Goal: Task Accomplishment & Management: Manage account settings

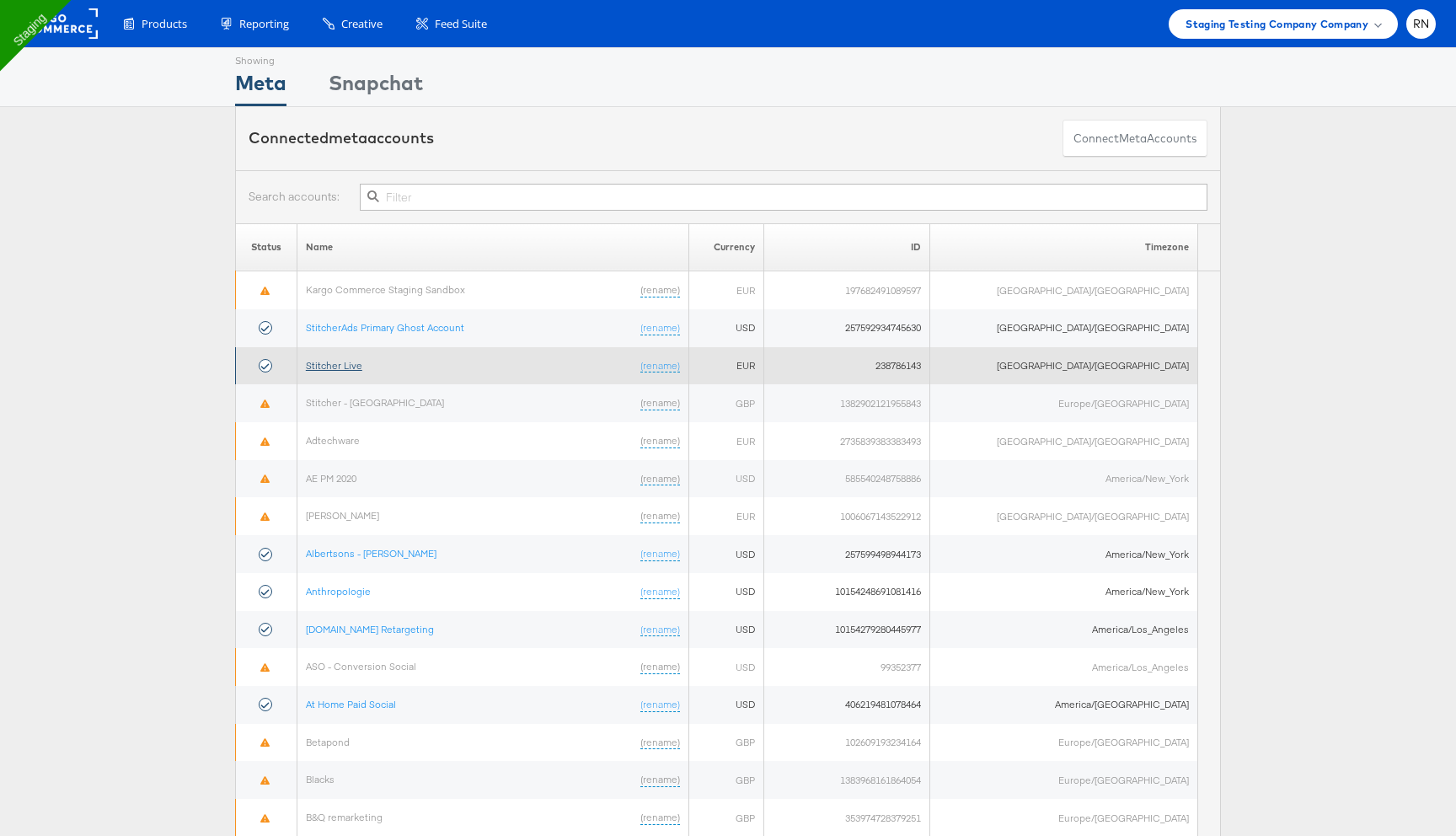
click at [362, 362] on link "Stitcher Live" at bounding box center [334, 365] width 56 height 12
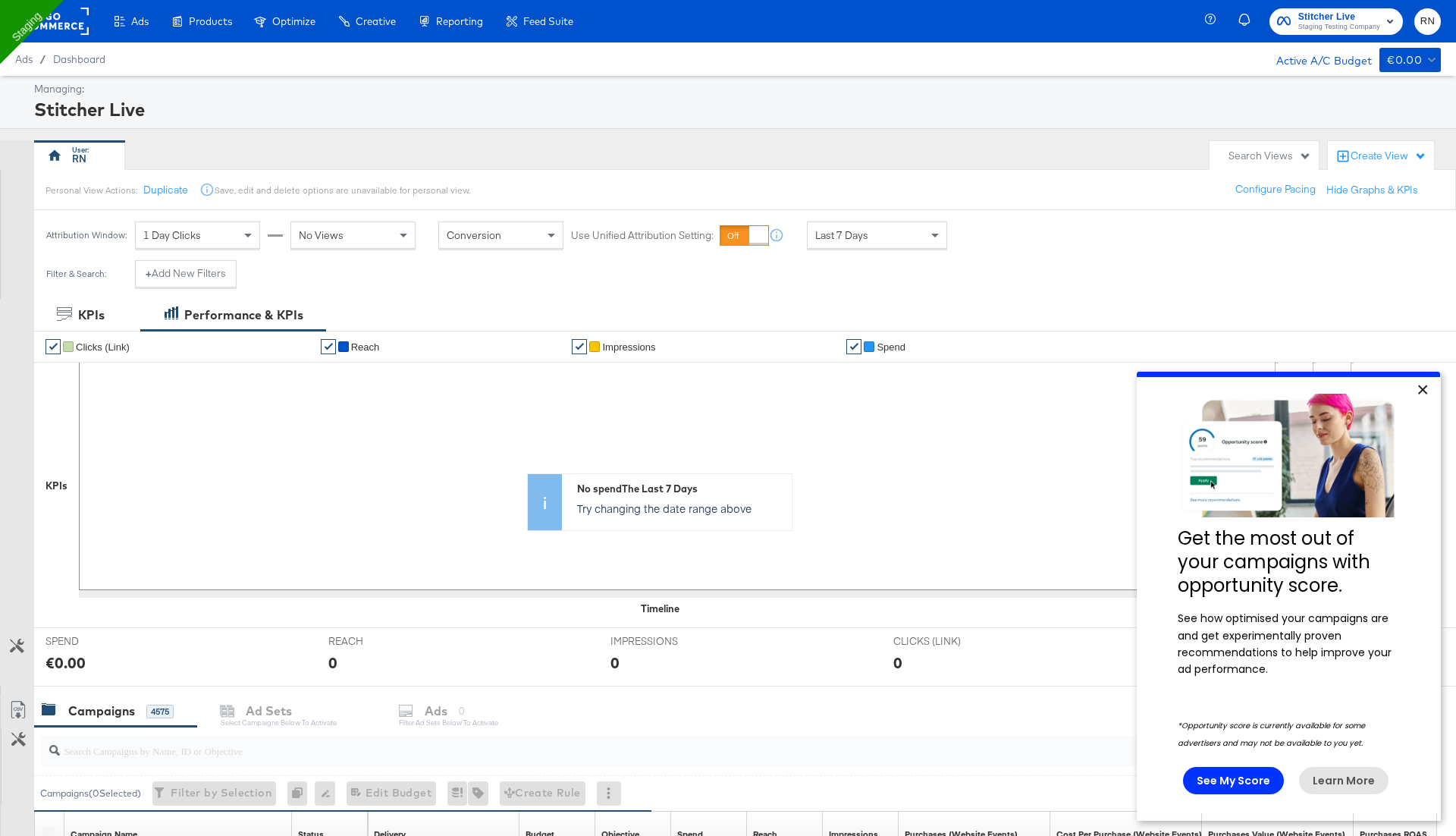
click at [1422, 394] on link "×" at bounding box center [1422, 391] width 27 height 27
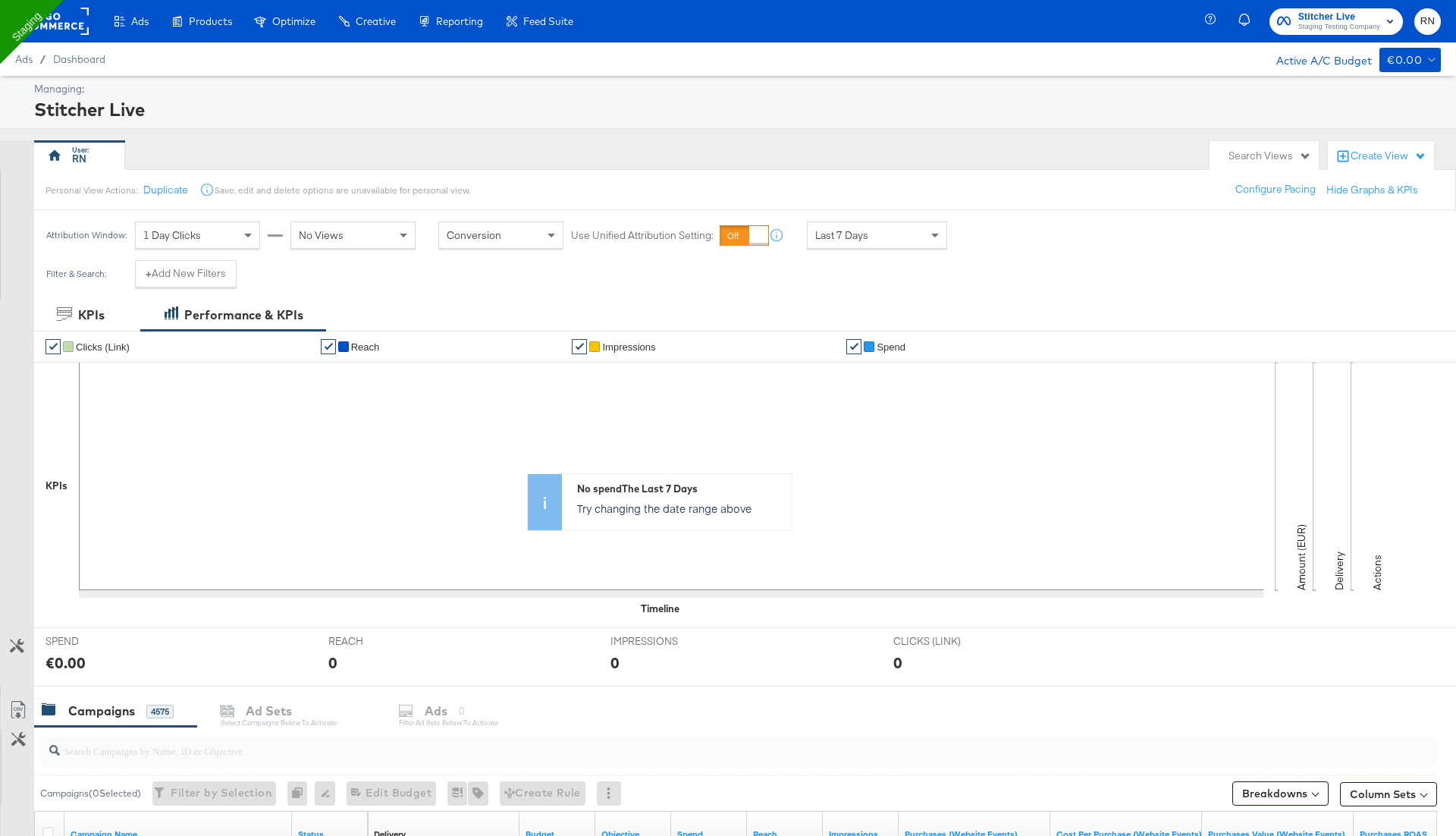
click at [55, 17] on rect at bounding box center [54, 21] width 70 height 27
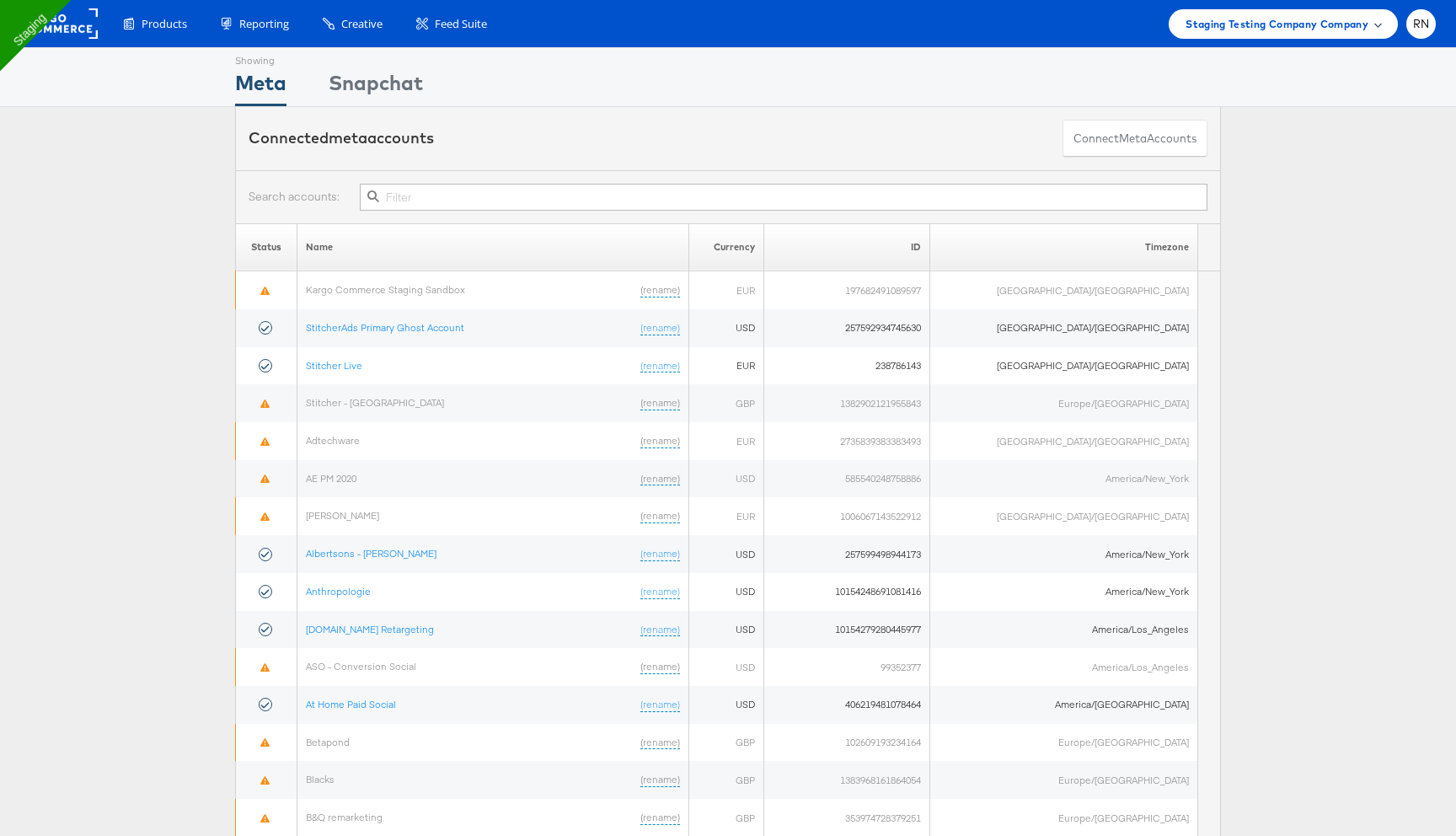
click at [1368, 24] on span "Staging Testing Company Company" at bounding box center [1277, 24] width 182 height 18
click at [1428, 19] on span "RN" at bounding box center [1422, 25] width 17 height 11
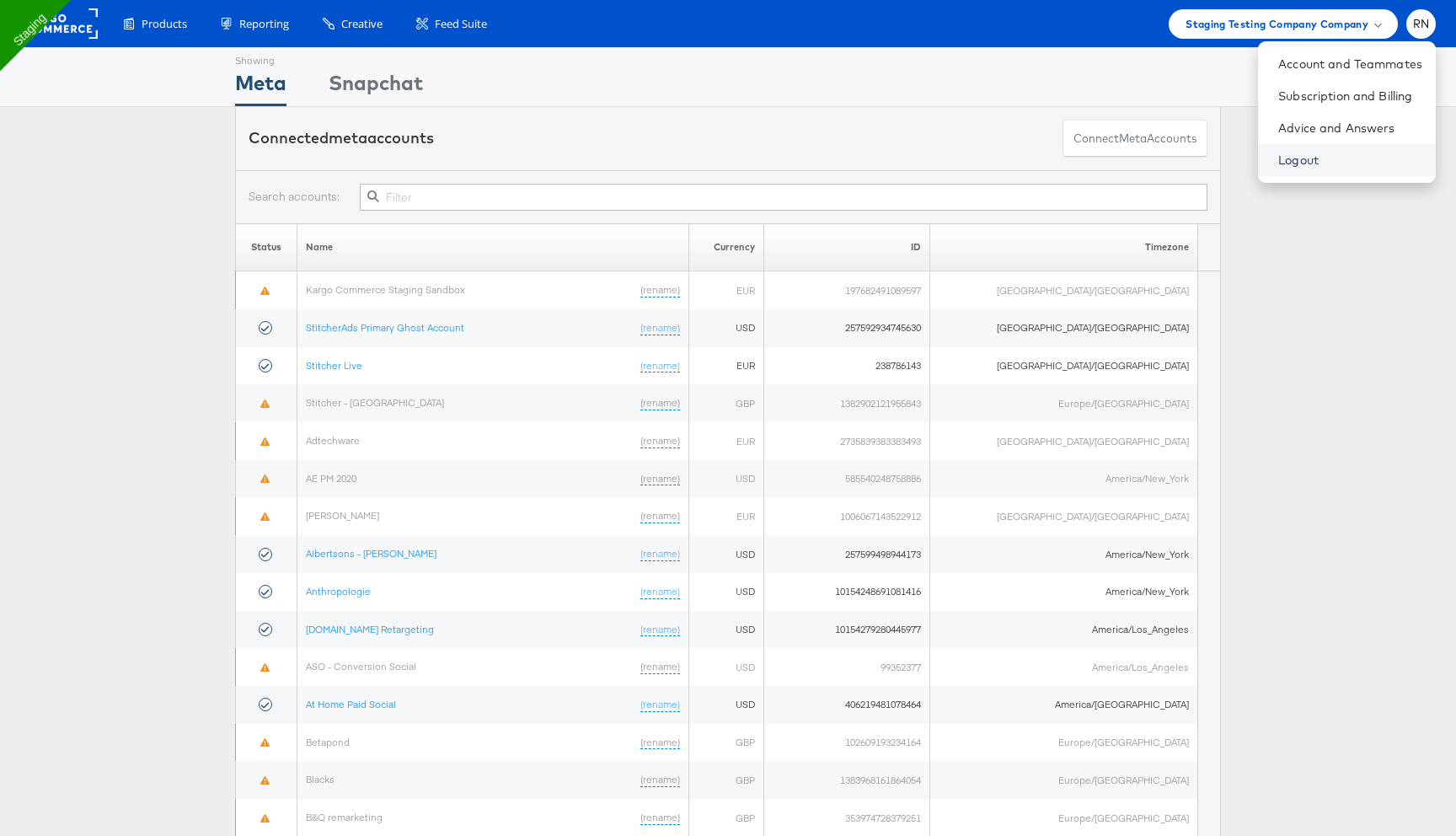
click at [1306, 160] on link "Logout" at bounding box center [1351, 161] width 144 height 17
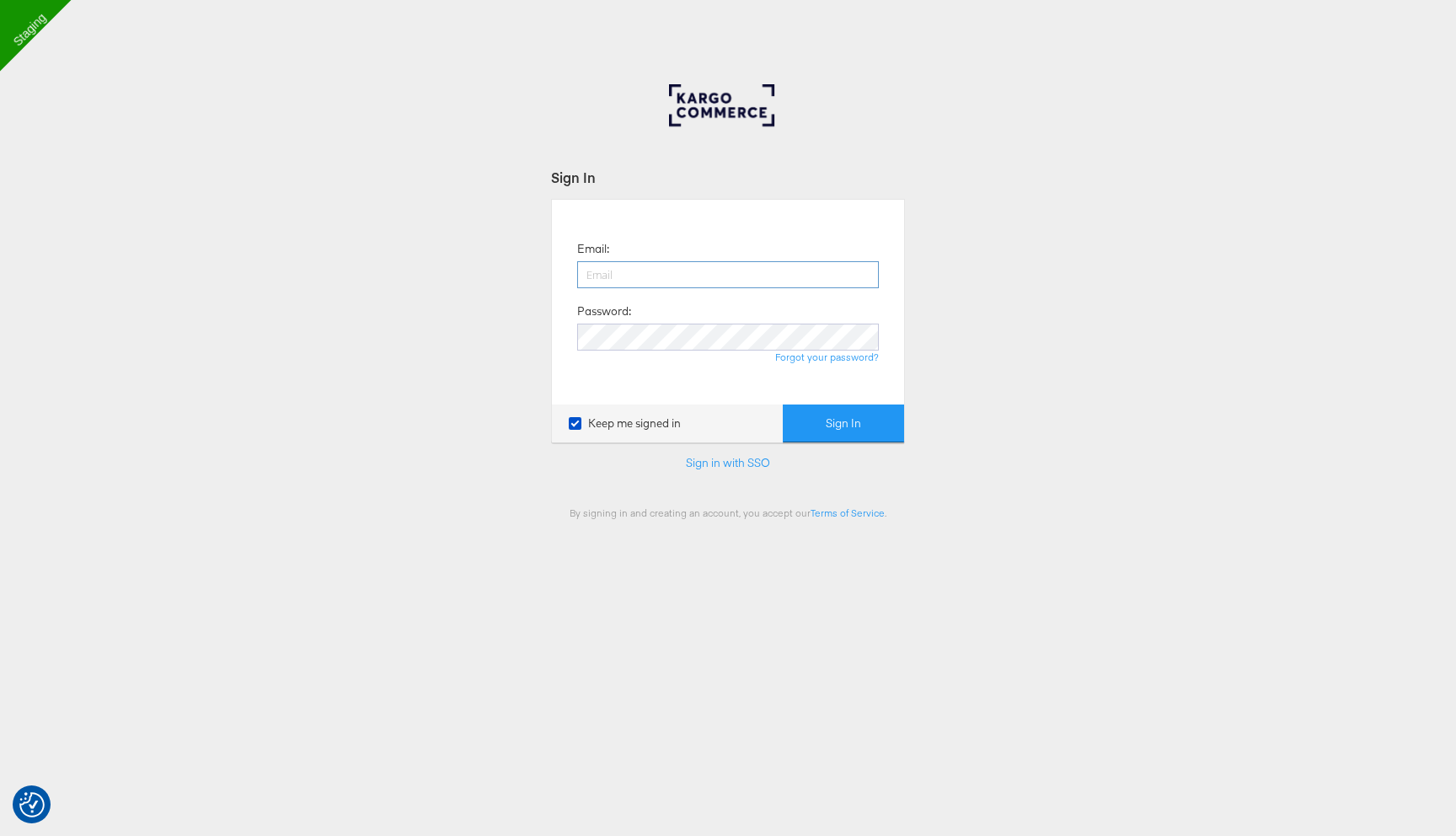
click at [806, 286] on input "email" at bounding box center [727, 275] width 301 height 27
type input "rupali.narkhede@kargo.com"
click at [869, 477] on form "Sign In Email: rupali.narkhede@kargo.com Password: Forgot your password? Keep m…" at bounding box center [728, 343] width 354 height 352
click at [857, 413] on button "Sign In" at bounding box center [844, 424] width 122 height 38
